Goal: Find specific page/section: Find specific page/section

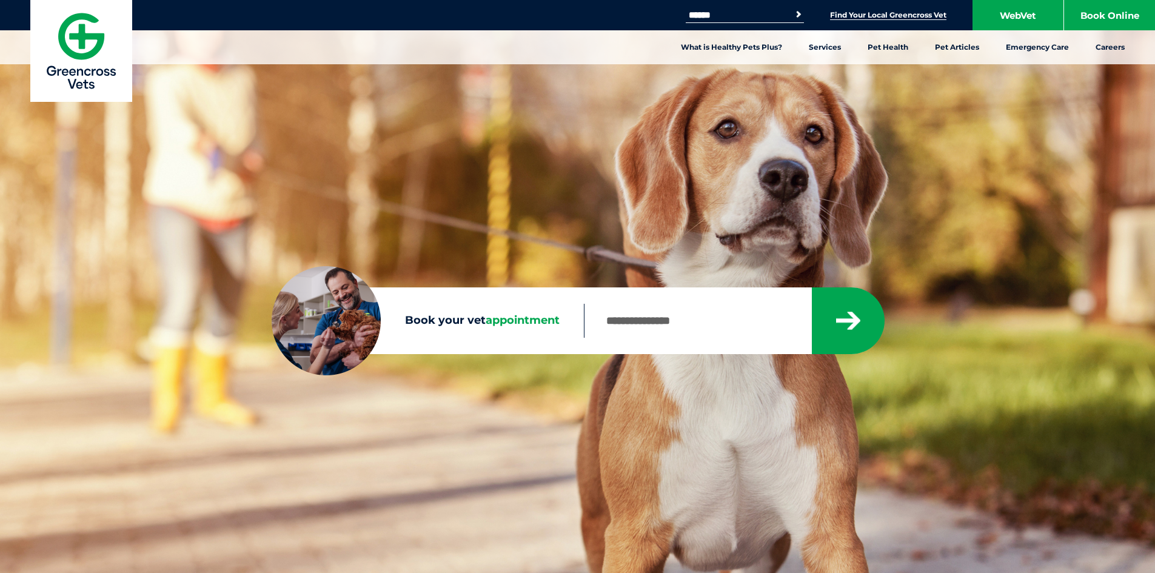
click at [898, 15] on link "Find Your Local Greencross Vet" at bounding box center [888, 15] width 116 height 10
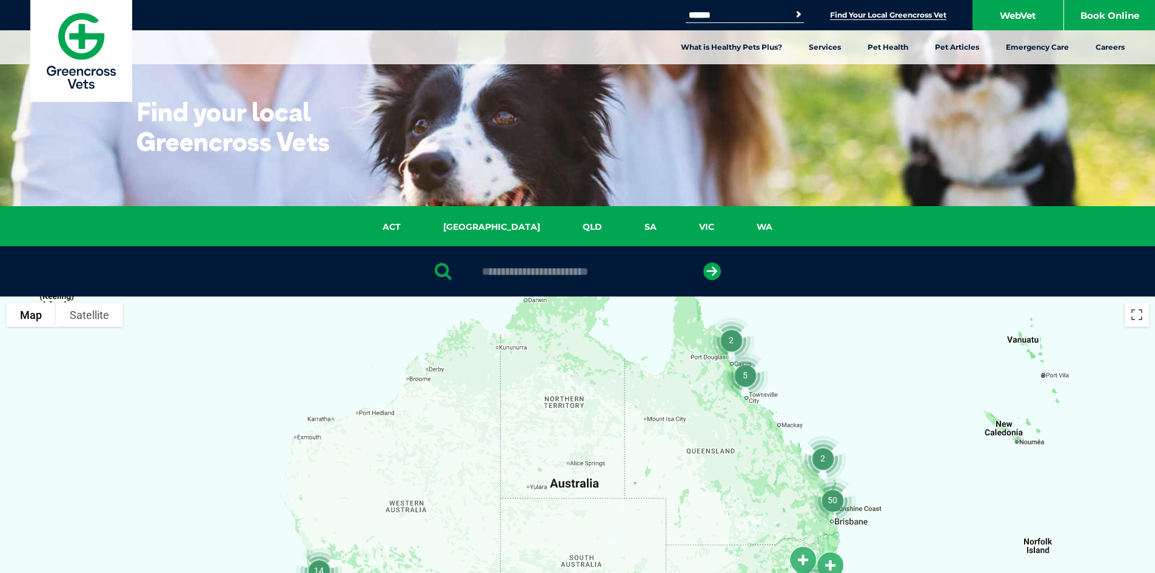
click at [832, 498] on img "50" at bounding box center [833, 500] width 56 height 56
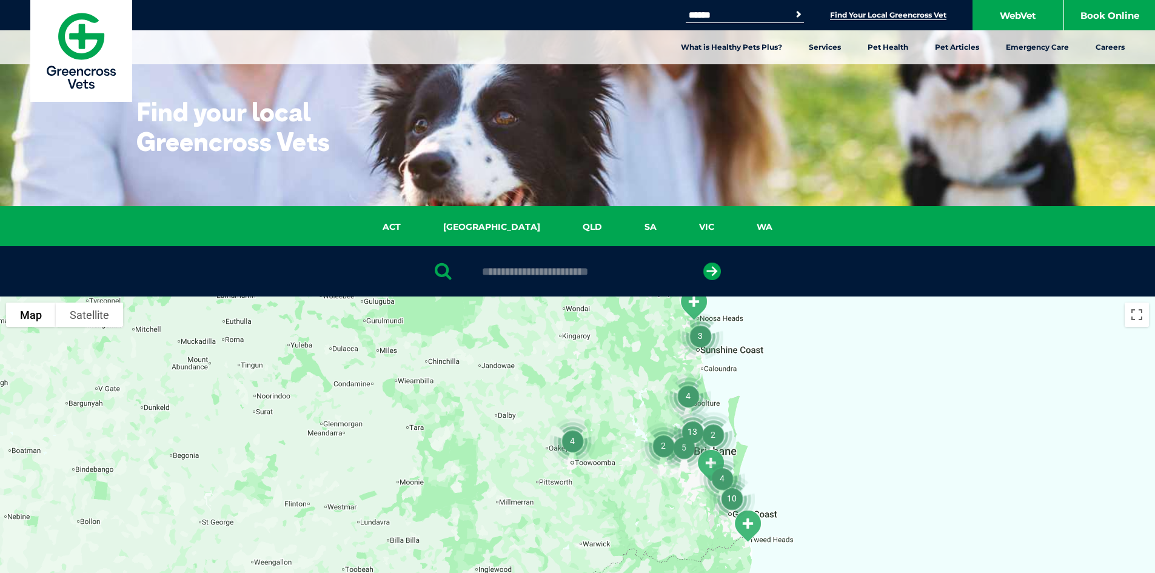
drag, startPoint x: 728, startPoint y: 444, endPoint x: 808, endPoint y: 345, distance: 127.6
click at [808, 345] on div "To navigate, press the arrow keys." at bounding box center [577, 531] width 1155 height 468
click at [732, 495] on img "10" at bounding box center [732, 499] width 56 height 56
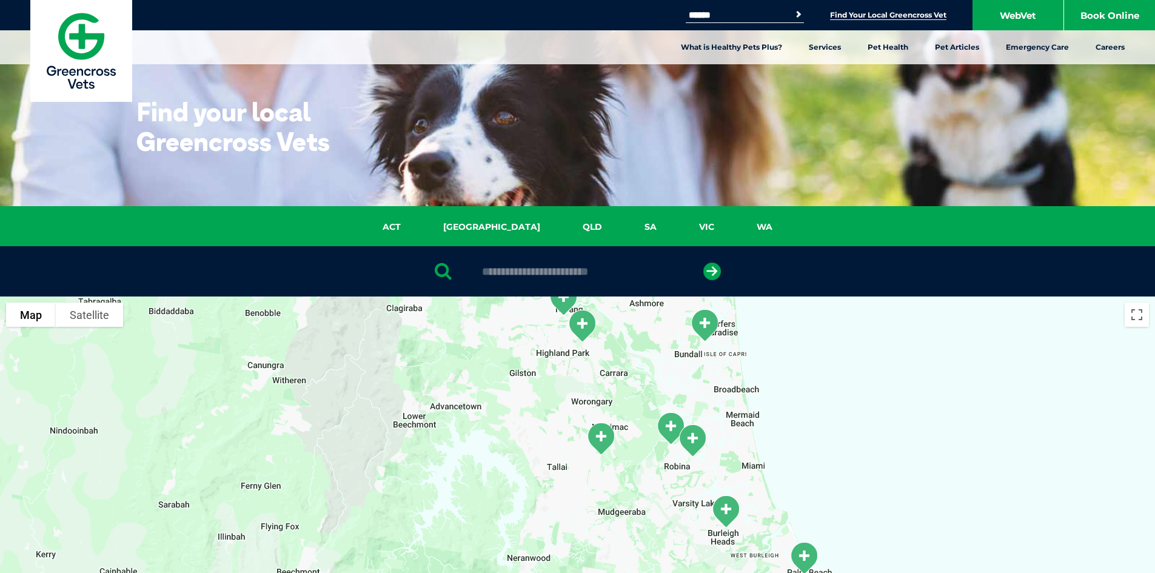
drag, startPoint x: 721, startPoint y: 401, endPoint x: 826, endPoint y: 263, distance: 173.5
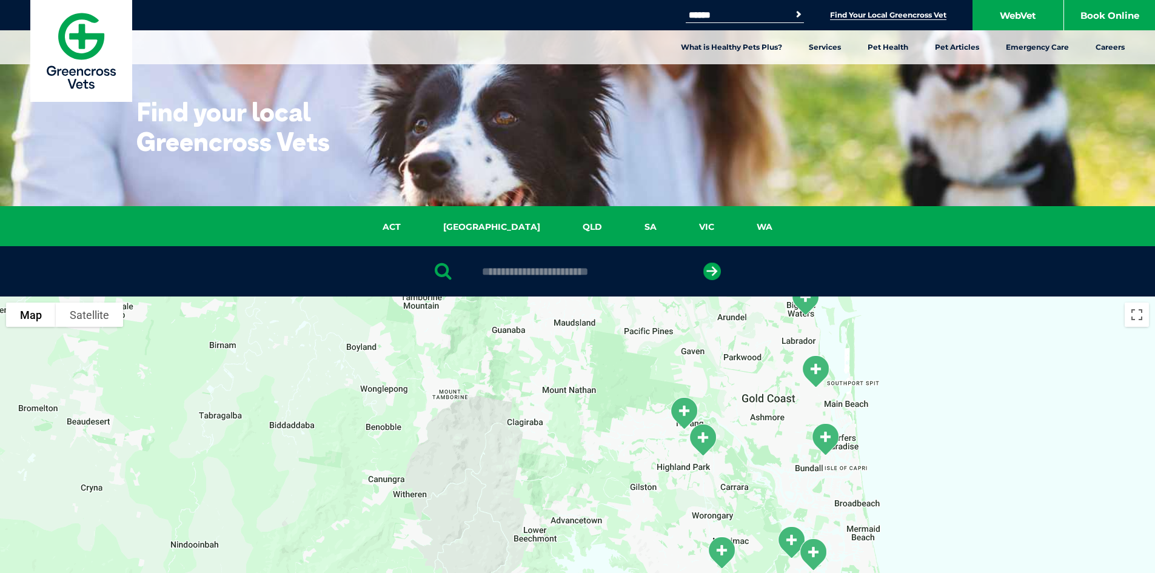
drag, startPoint x: 820, startPoint y: 445, endPoint x: 932, endPoint y: 534, distance: 142.9
click at [943, 554] on div "To navigate, press the arrow keys." at bounding box center [577, 531] width 1155 height 468
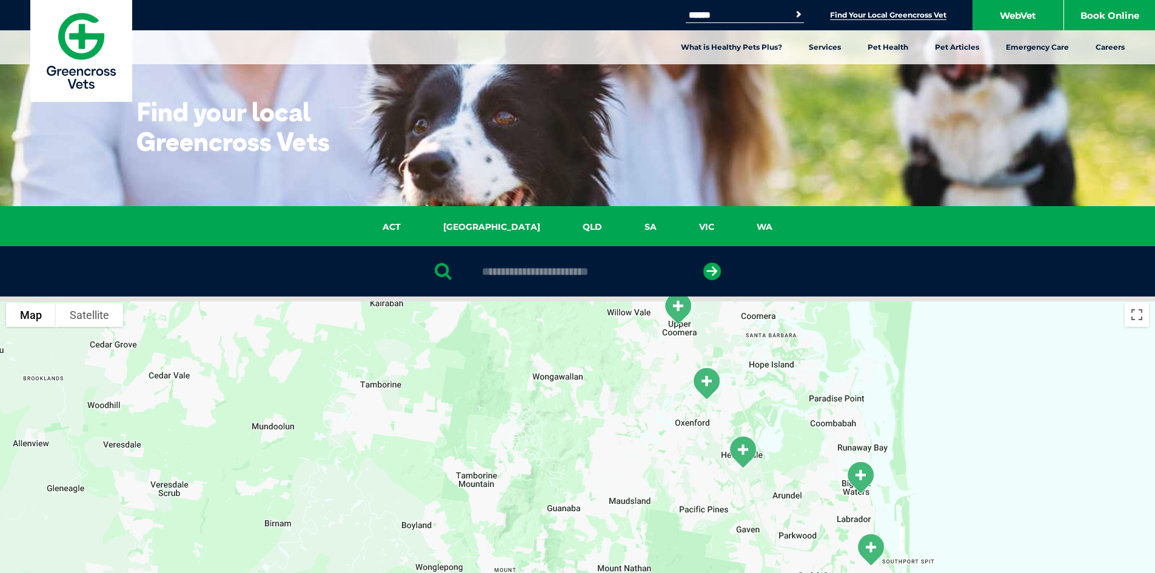
drag, startPoint x: 888, startPoint y: 371, endPoint x: 944, endPoint y: 551, distance: 188.7
click at [944, 551] on div "To navigate, press the arrow keys." at bounding box center [577, 531] width 1155 height 468
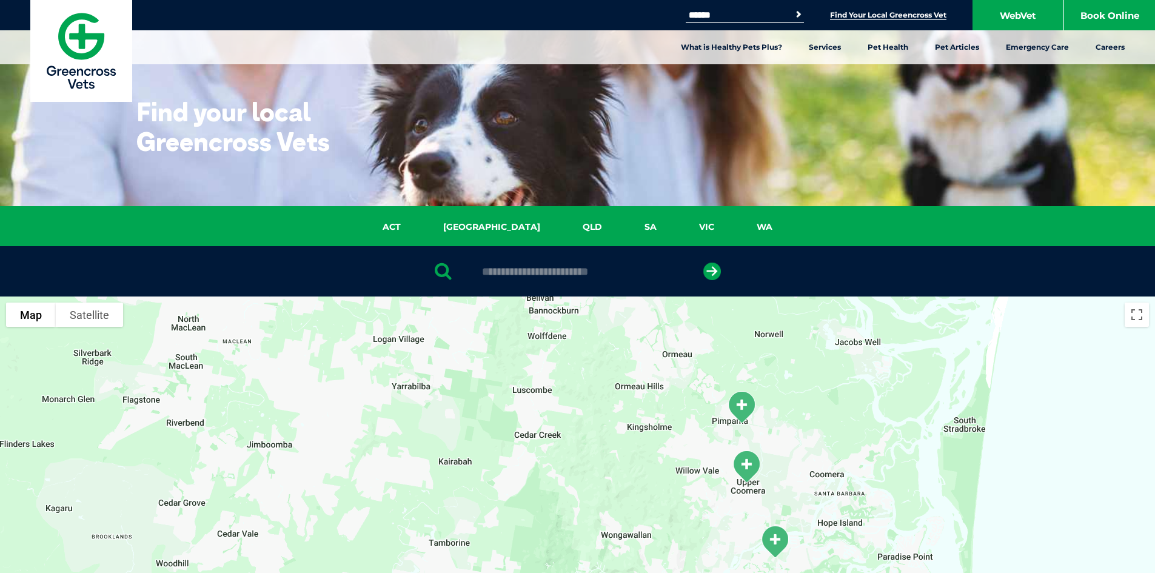
drag, startPoint x: 850, startPoint y: 406, endPoint x: 863, endPoint y: 541, distance: 135.2
click at [913, 554] on div "To navigate, press the arrow keys." at bounding box center [577, 531] width 1155 height 468
click at [739, 403] on img "Pimpama" at bounding box center [739, 405] width 40 height 43
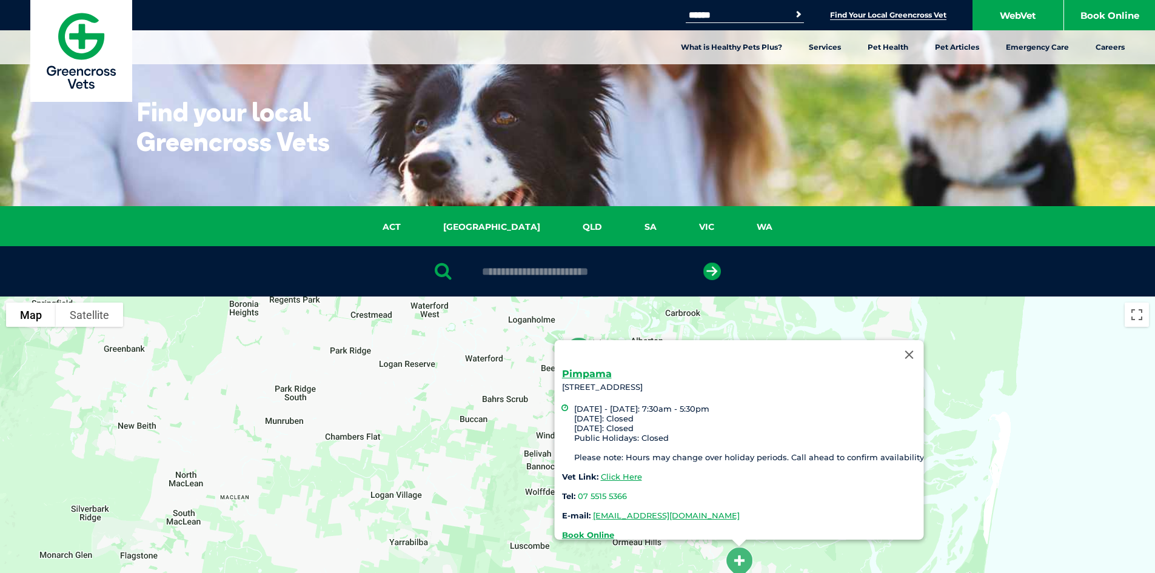
click at [479, 439] on div "Pimpama 3 Nexus Drive, Shop B1.5 Home Focus Centre, Pimpama, QLD, 4209 Monday -…" at bounding box center [577, 531] width 1155 height 468
click at [911, 347] on button "Close" at bounding box center [908, 354] width 29 height 29
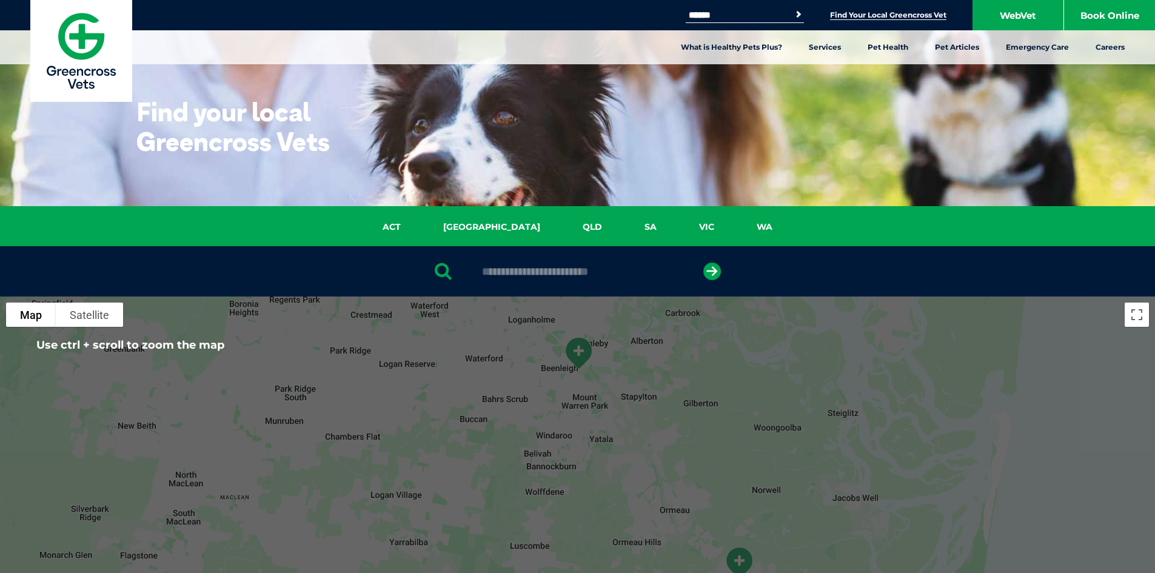
scroll to position [121, 0]
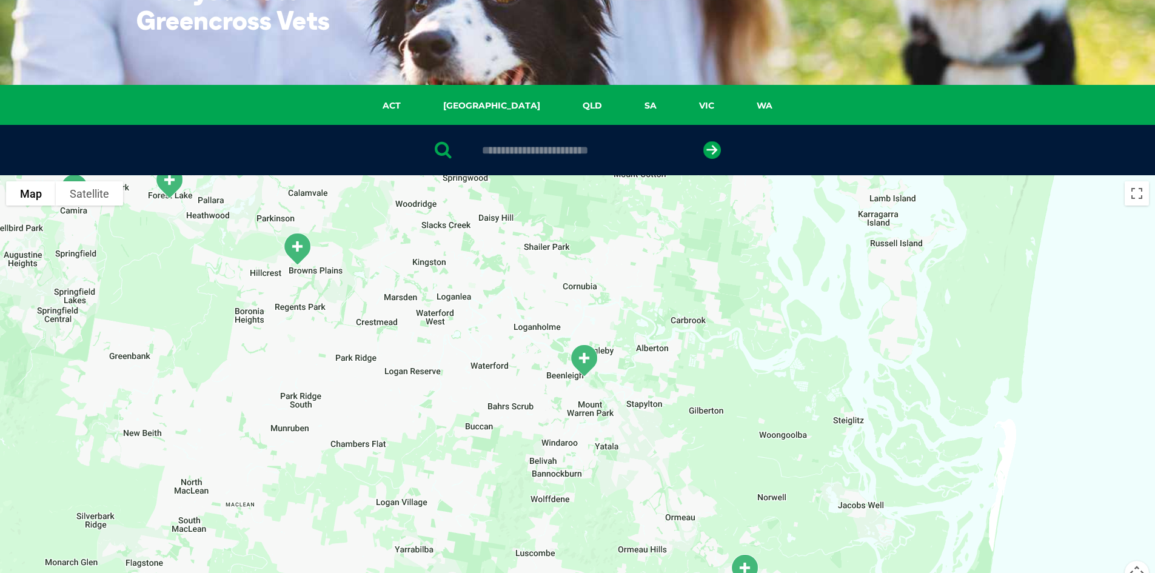
drag, startPoint x: 771, startPoint y: 364, endPoint x: 771, endPoint y: 373, distance: 8.5
click at [776, 494] on div at bounding box center [577, 409] width 1155 height 468
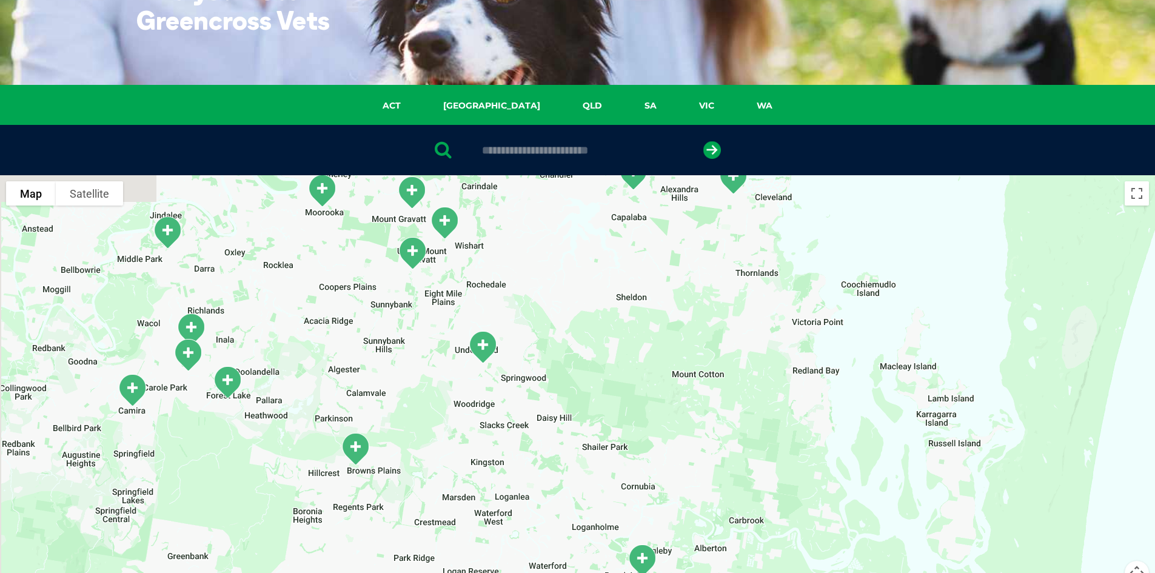
drag, startPoint x: 762, startPoint y: 298, endPoint x: 819, endPoint y: 488, distance: 198.0
click at [821, 503] on div at bounding box center [577, 409] width 1155 height 468
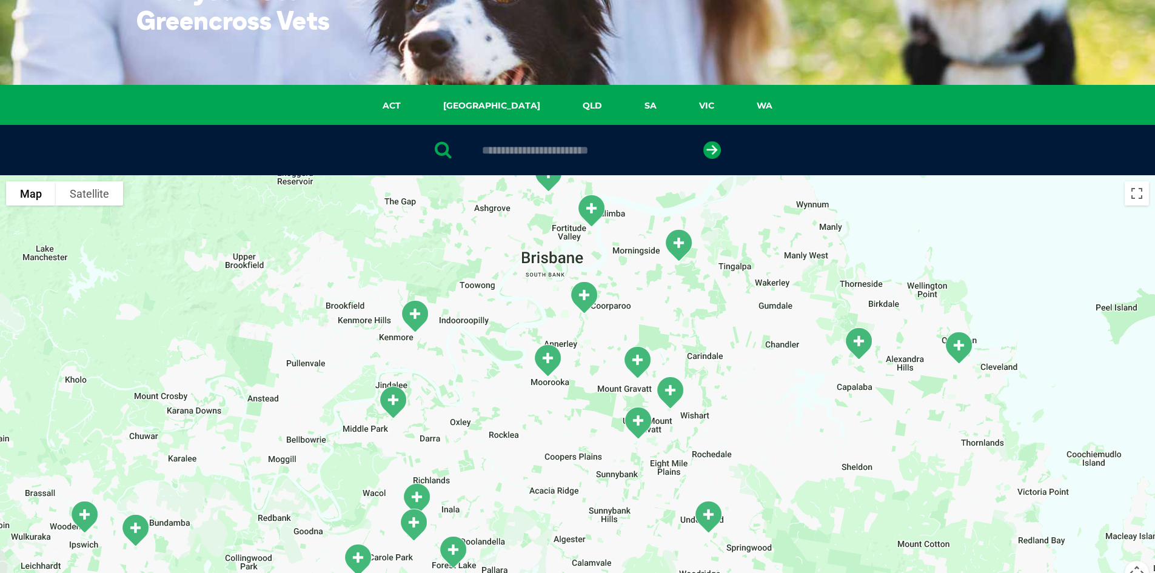
drag, startPoint x: 650, startPoint y: 311, endPoint x: 879, endPoint y: 470, distance: 278.4
click at [875, 484] on div at bounding box center [577, 409] width 1155 height 468
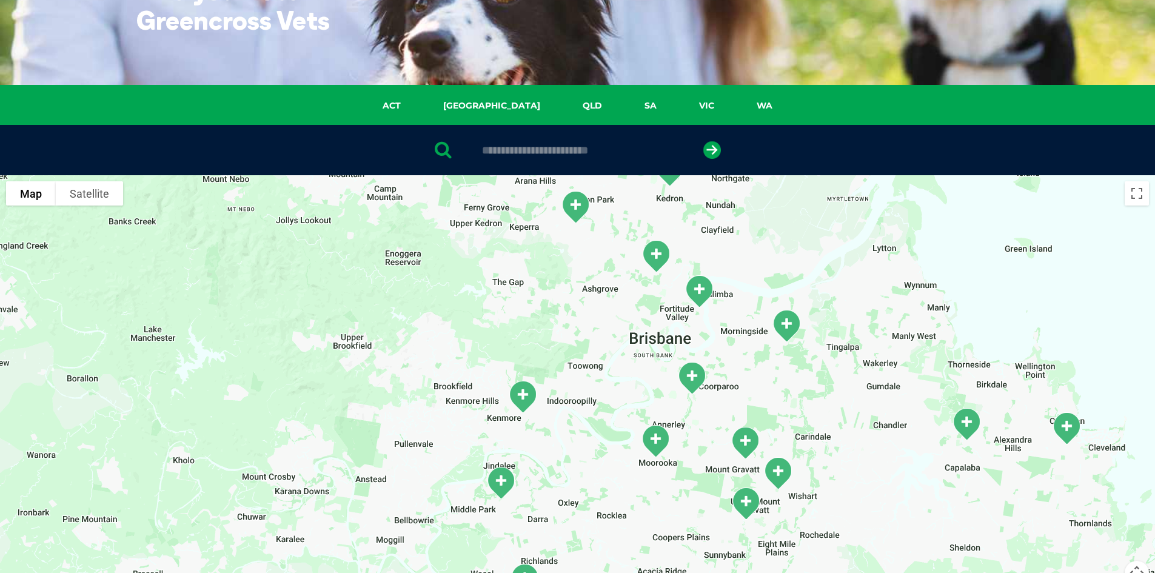
drag, startPoint x: 773, startPoint y: 296, endPoint x: 880, endPoint y: 378, distance: 135.3
click at [880, 378] on div at bounding box center [577, 409] width 1155 height 468
